Goal: Task Accomplishment & Management: Use online tool/utility

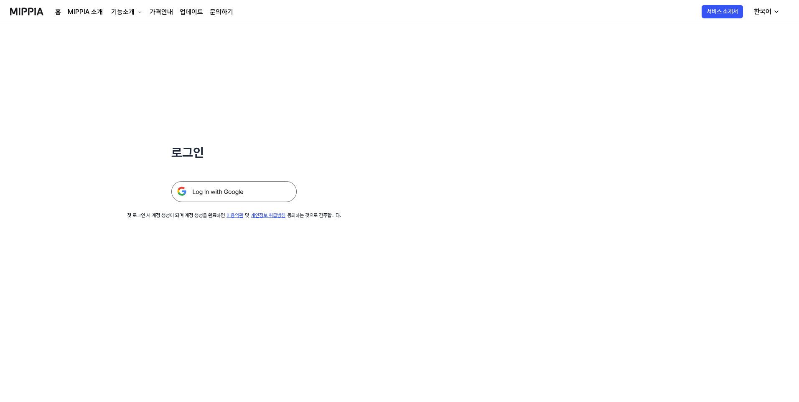
click at [200, 189] on img at bounding box center [233, 191] width 125 height 21
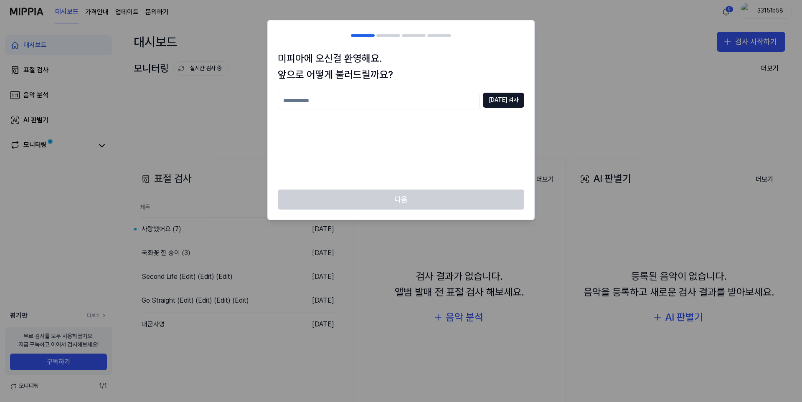
click at [303, 177] on div "[DATE] 검사" at bounding box center [401, 136] width 246 height 87
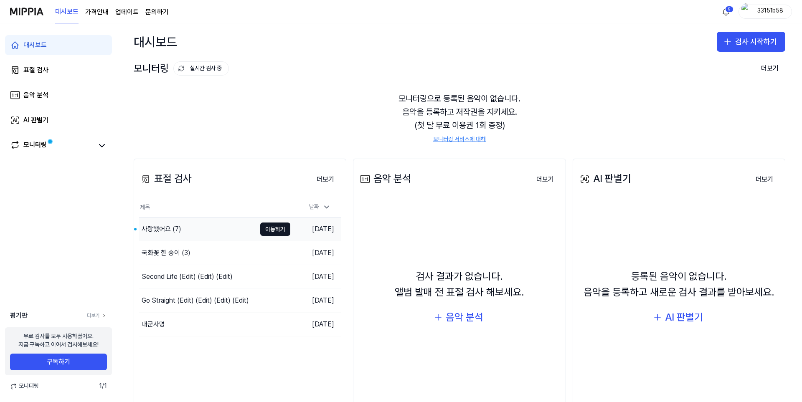
click at [184, 221] on div "사랑했어요 (7)" at bounding box center [197, 229] width 117 height 23
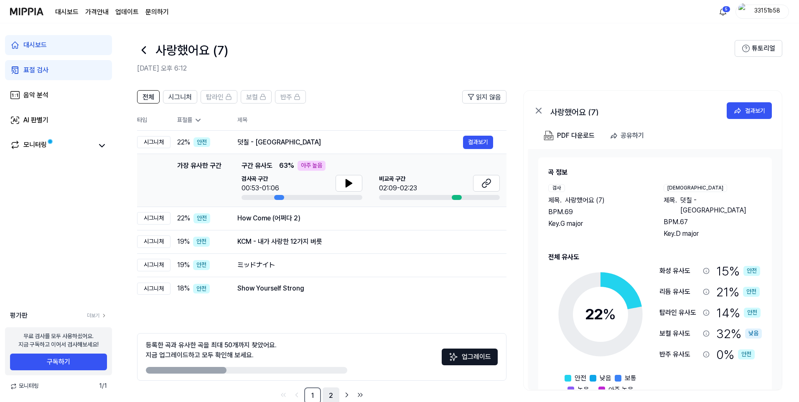
click at [327, 395] on link "2" at bounding box center [330, 396] width 17 height 17
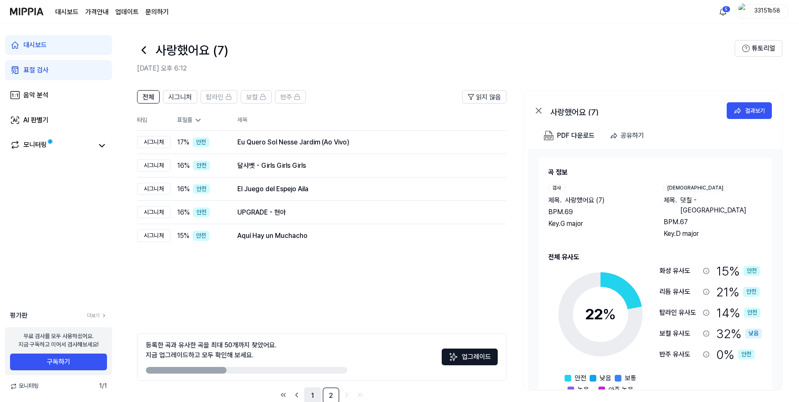
click at [311, 394] on link "1" at bounding box center [312, 396] width 17 height 17
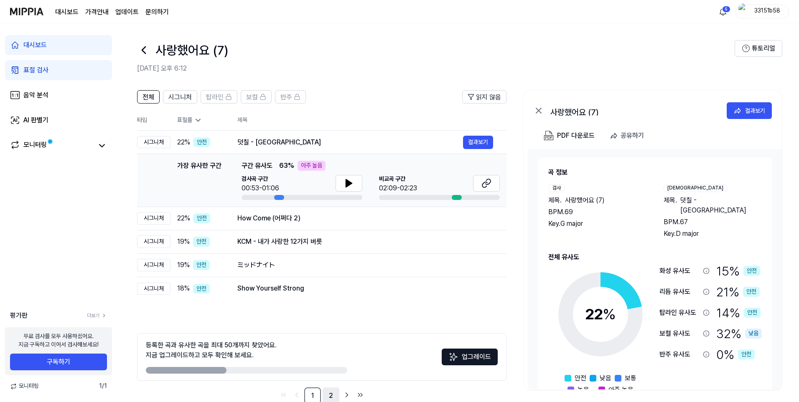
click at [330, 397] on link "2" at bounding box center [330, 396] width 17 height 17
